Goal: Task Accomplishment & Management: Manage account settings

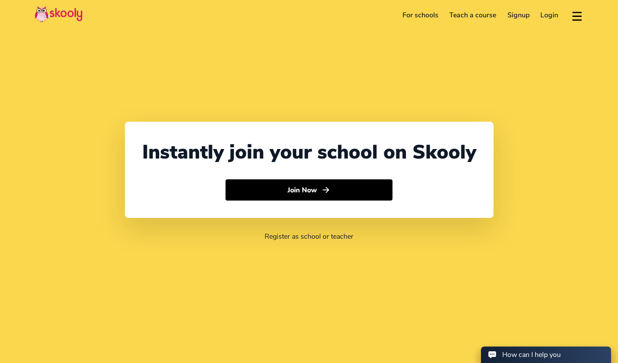
select select "65"
select select "[GEOGRAPHIC_DATA]"
select select "[GEOGRAPHIC_DATA]/[GEOGRAPHIC_DATA]"
click at [537, 13] on link "Login" at bounding box center [549, 15] width 29 height 14
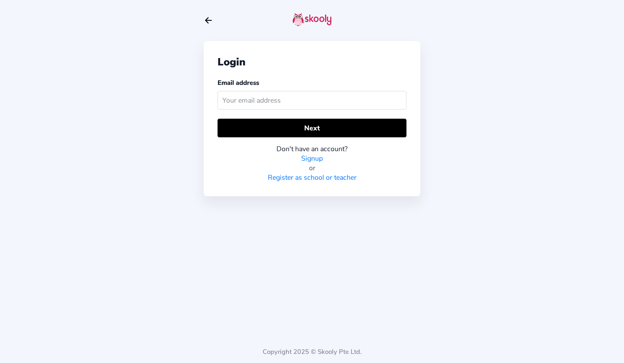
click at [326, 100] on input "text" at bounding box center [312, 100] width 189 height 19
type input "[EMAIL_ADDRESS][DOMAIN_NAME]"
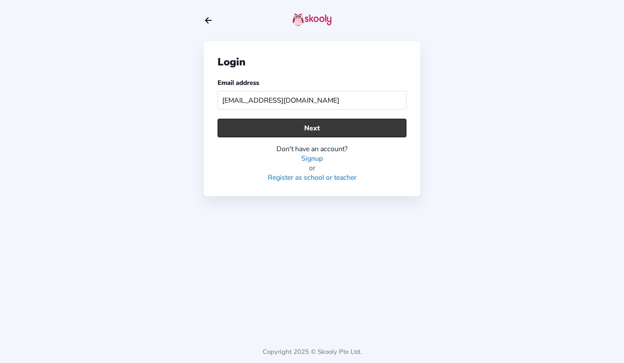
click at [351, 128] on button "Next" at bounding box center [312, 128] width 189 height 19
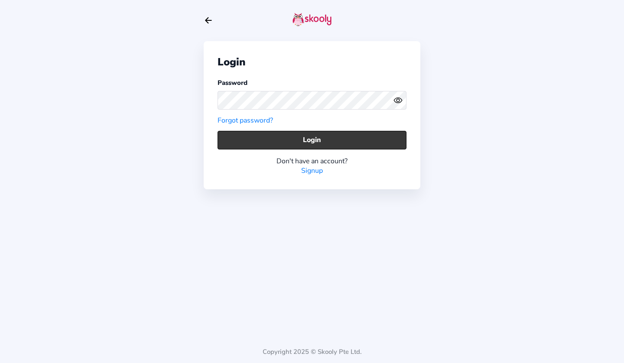
click at [301, 135] on button "Login" at bounding box center [312, 140] width 189 height 19
